Goal: Find specific page/section: Find specific page/section

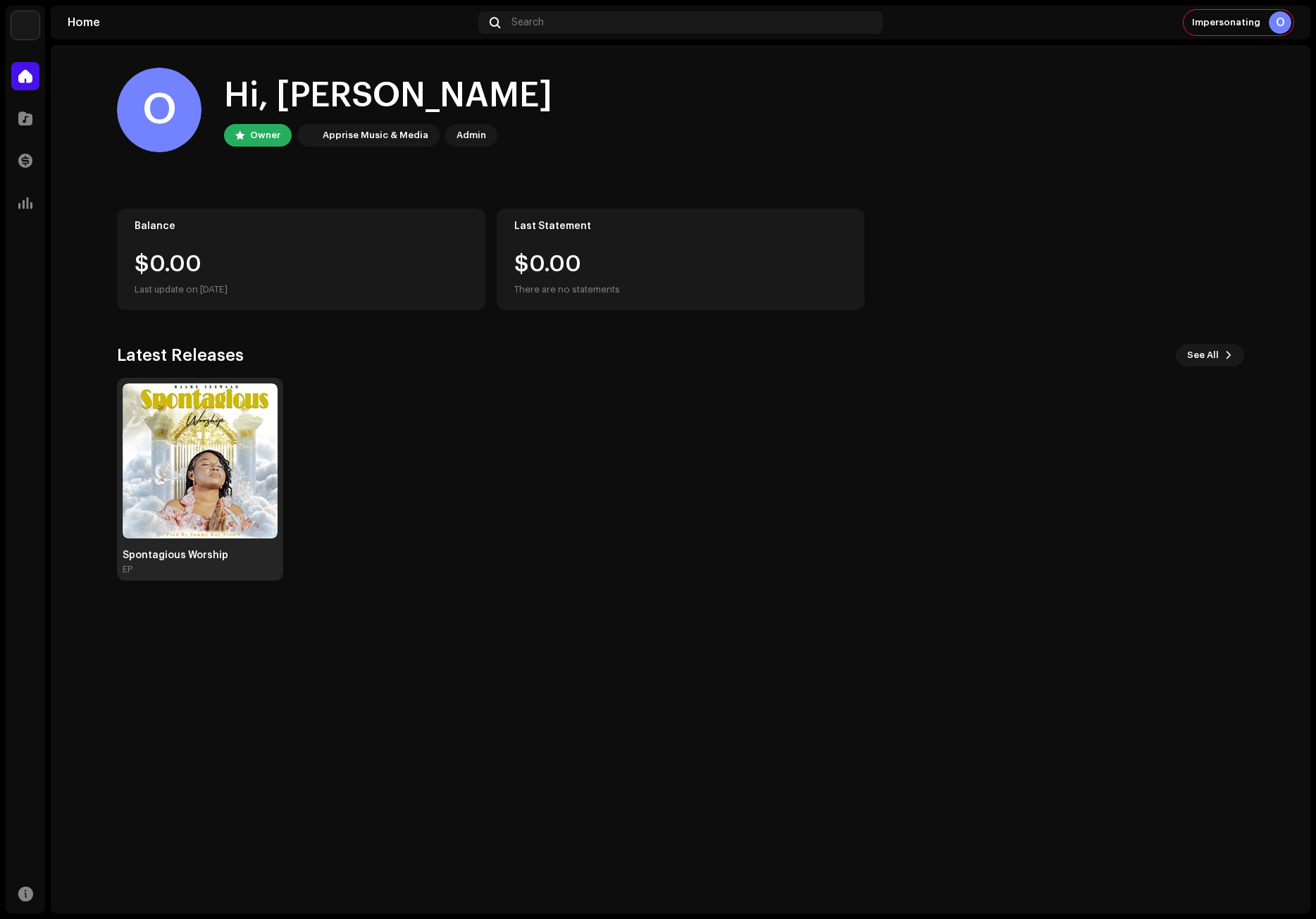
click at [200, 464] on img at bounding box center [200, 461] width 155 height 155
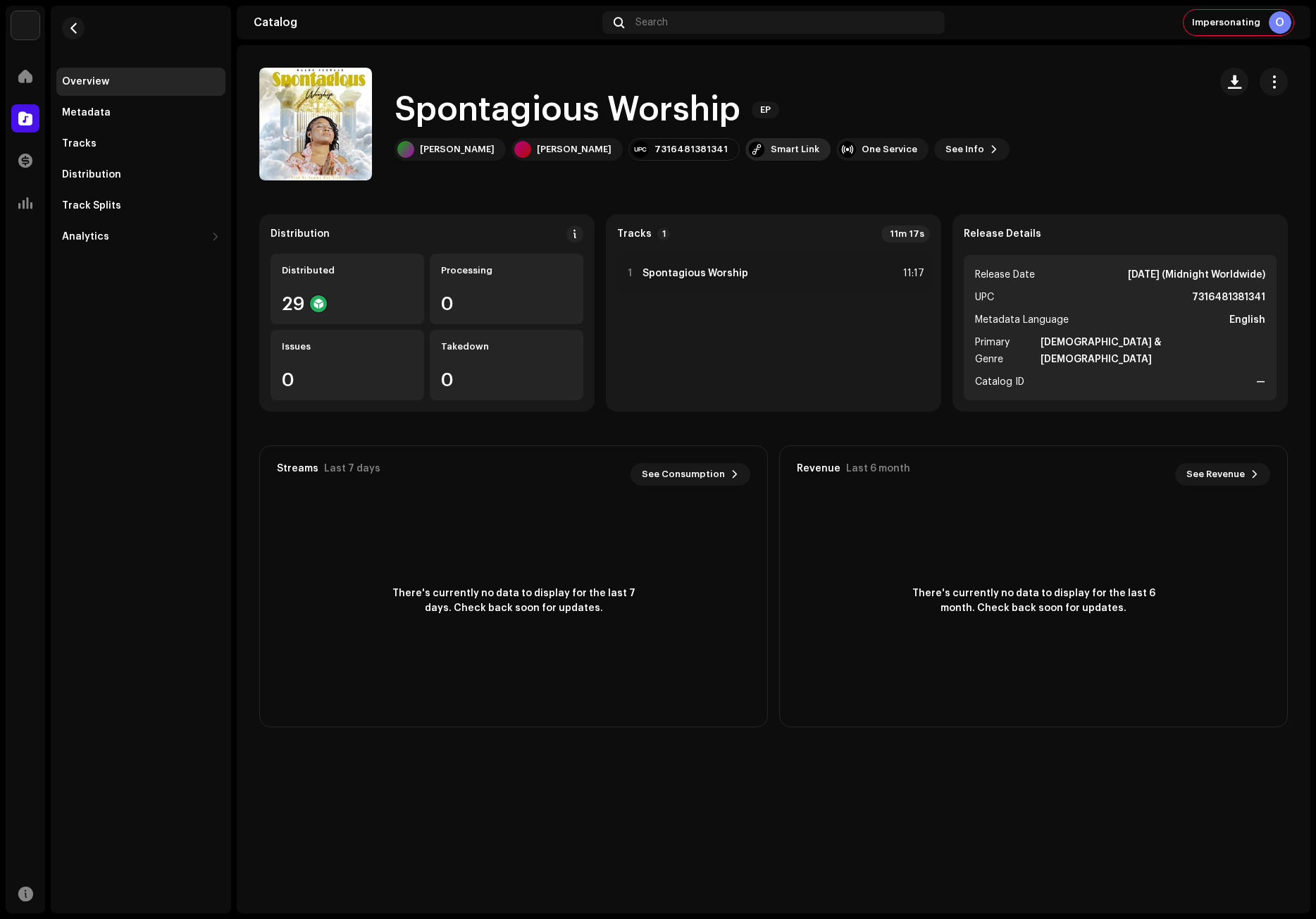
click at [773, 147] on div "Smart Link" at bounding box center [795, 149] width 48 height 11
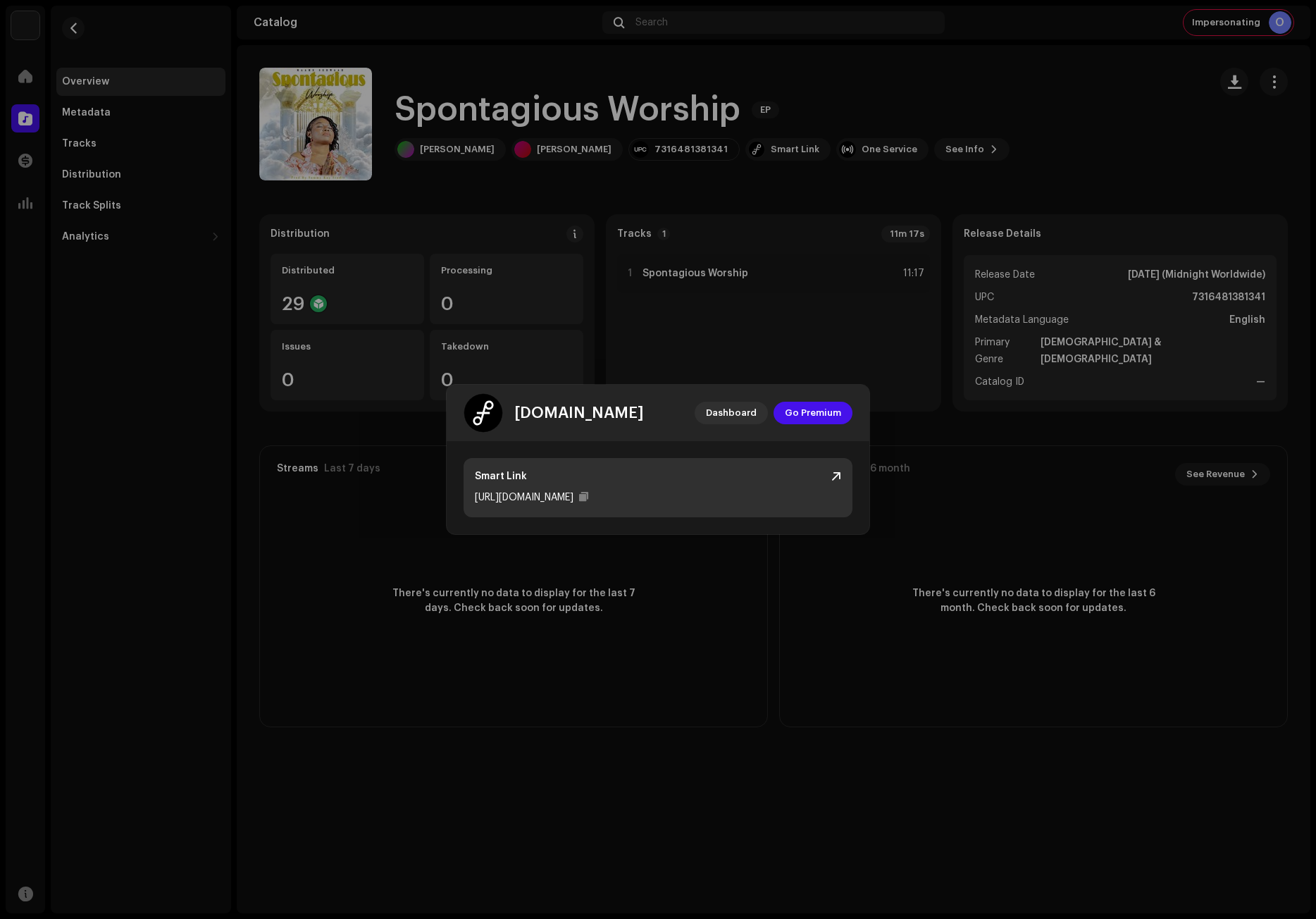
click at [840, 471] on div at bounding box center [836, 476] width 10 height 11
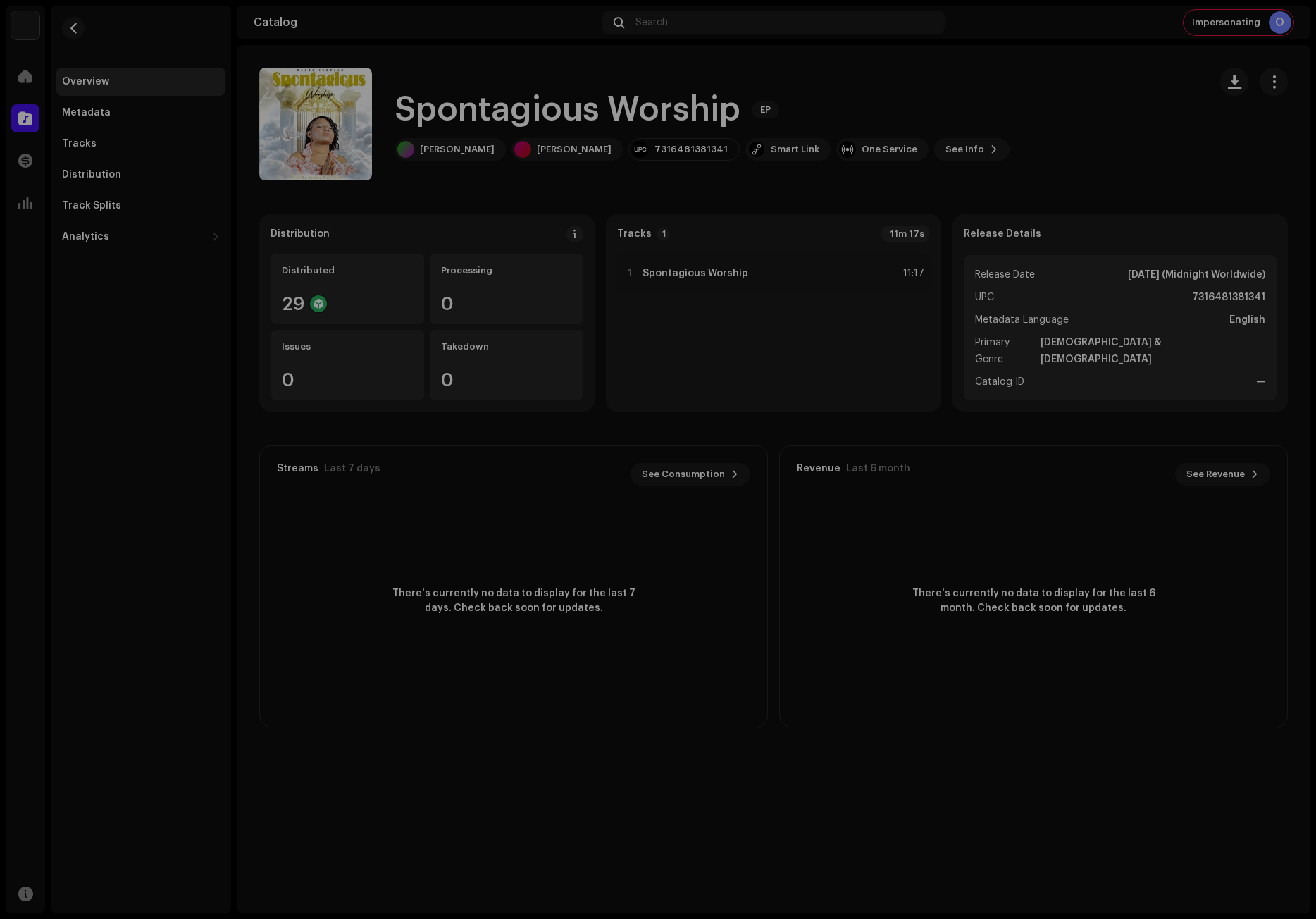
click at [1107, 137] on div "[DOMAIN_NAME] Dashboard Go Premium Smart Link [URL][DOMAIN_NAME]" at bounding box center [658, 459] width 1316 height 919
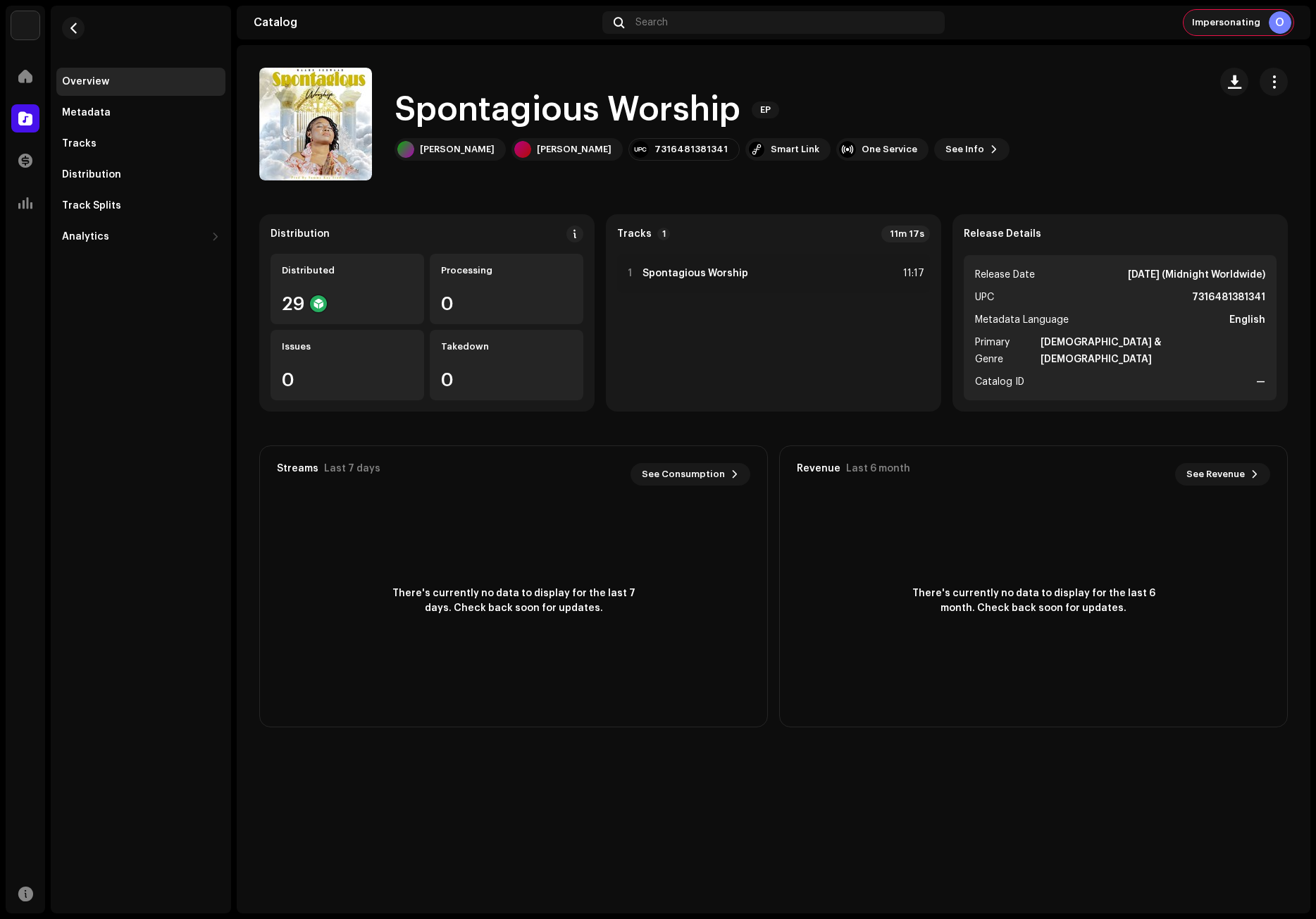
click at [1267, 20] on div "Impersonating O" at bounding box center [1239, 22] width 110 height 25
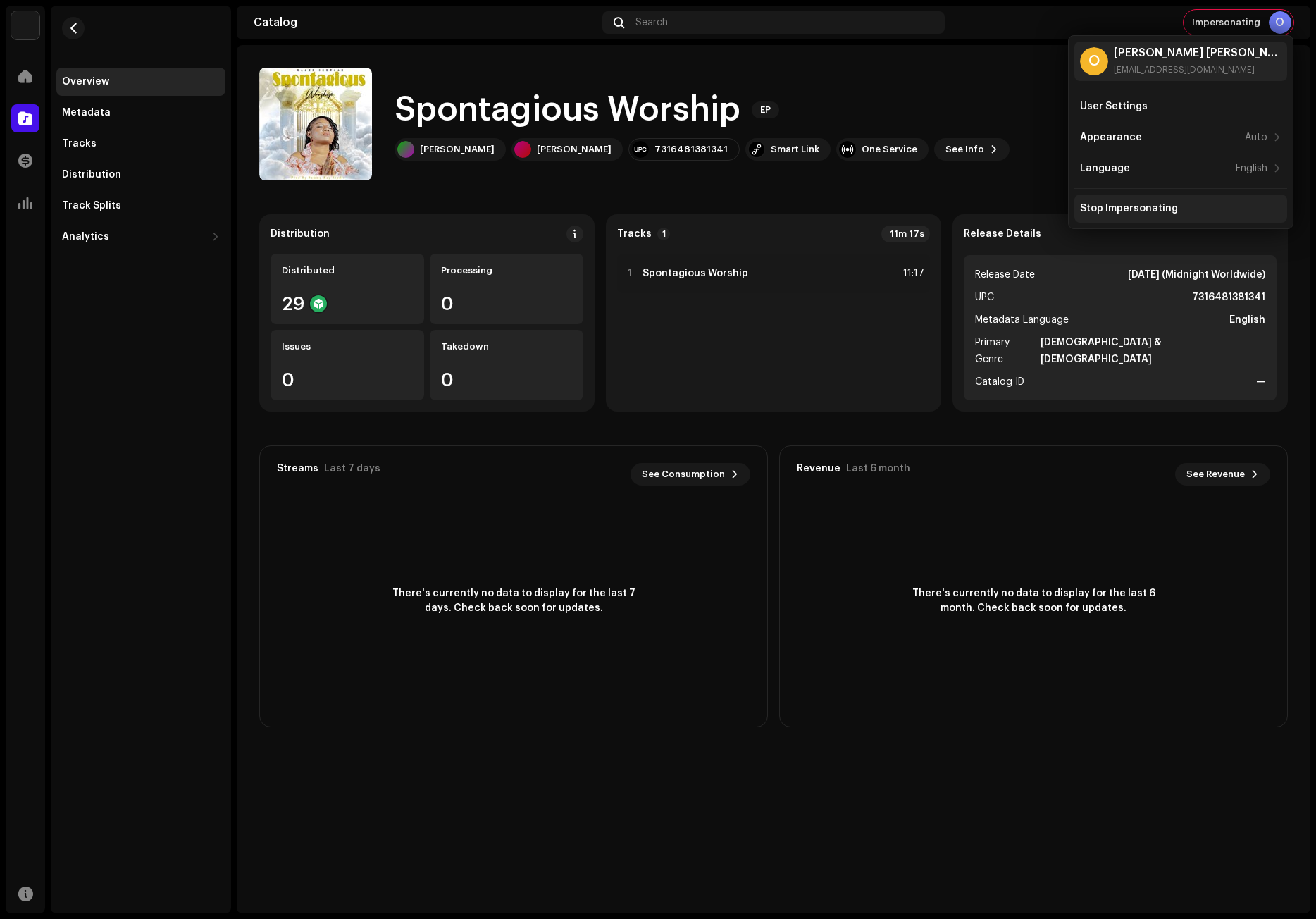
click at [1141, 199] on div "Stop Impersonating" at bounding box center [1181, 209] width 213 height 28
